Goal: Find specific page/section: Find specific page/section

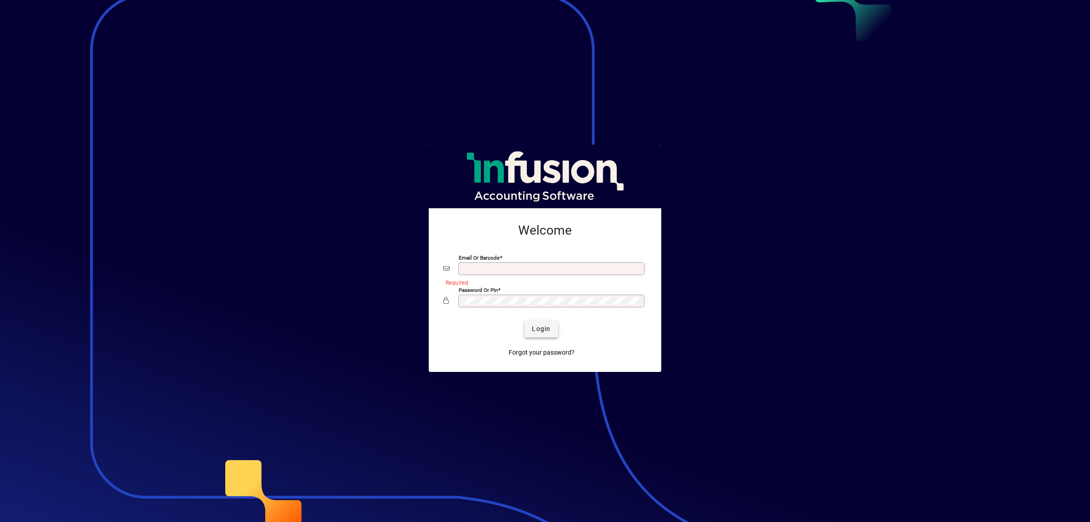
type input "**********"
click at [532, 332] on span "Login" at bounding box center [541, 329] width 19 height 10
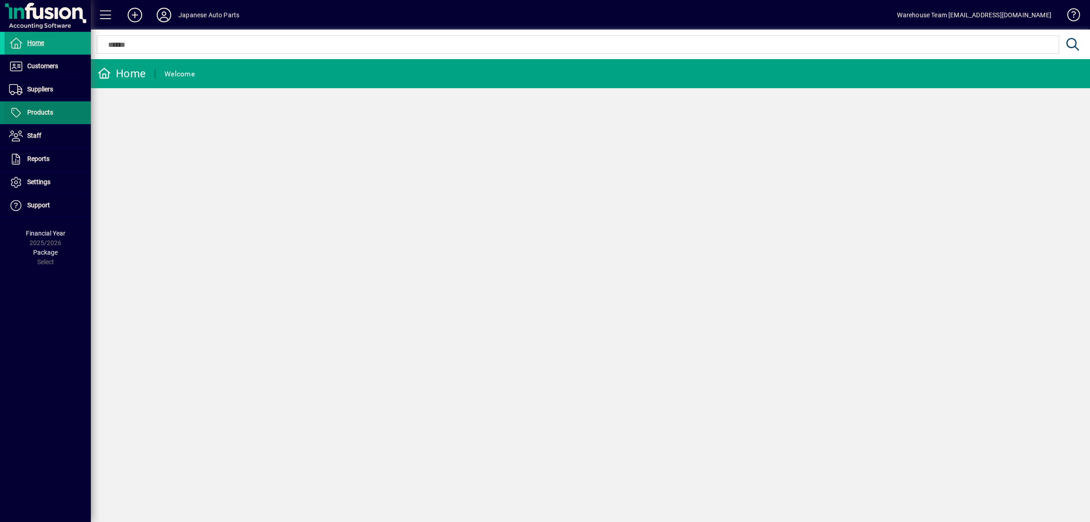
click at [42, 104] on span at bounding box center [48, 113] width 86 height 22
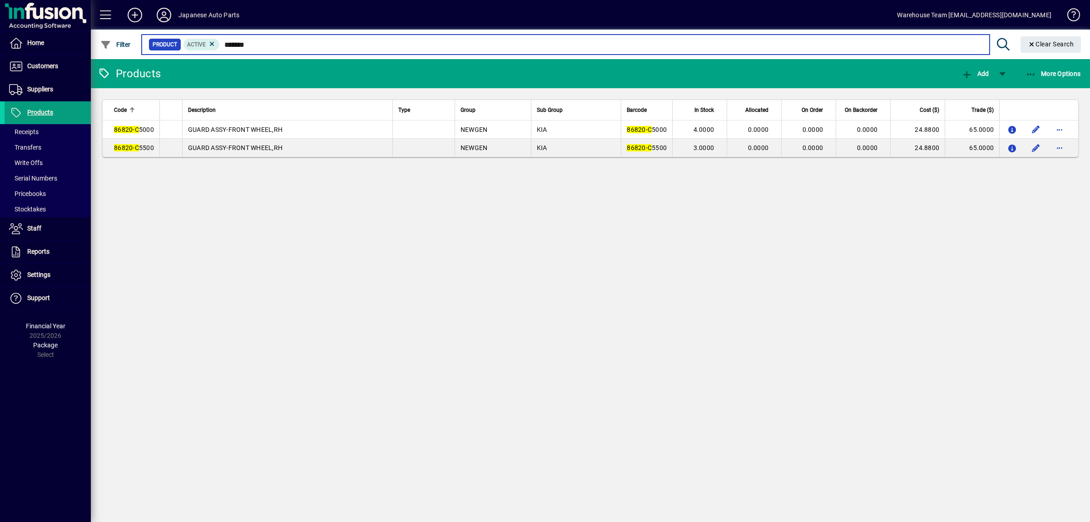
type input "*******"
